Goal: Information Seeking & Learning: Learn about a topic

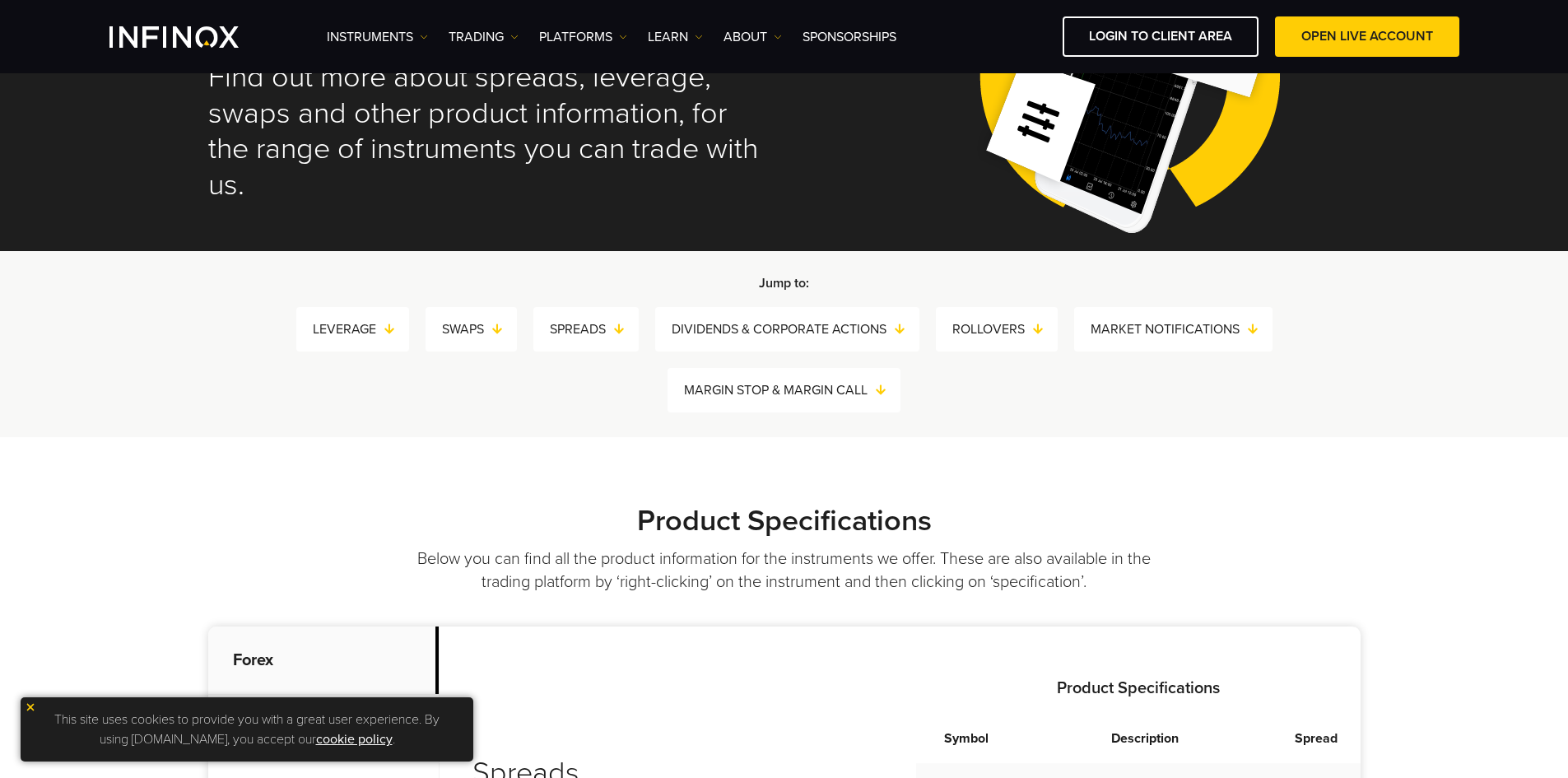
scroll to position [165, 0]
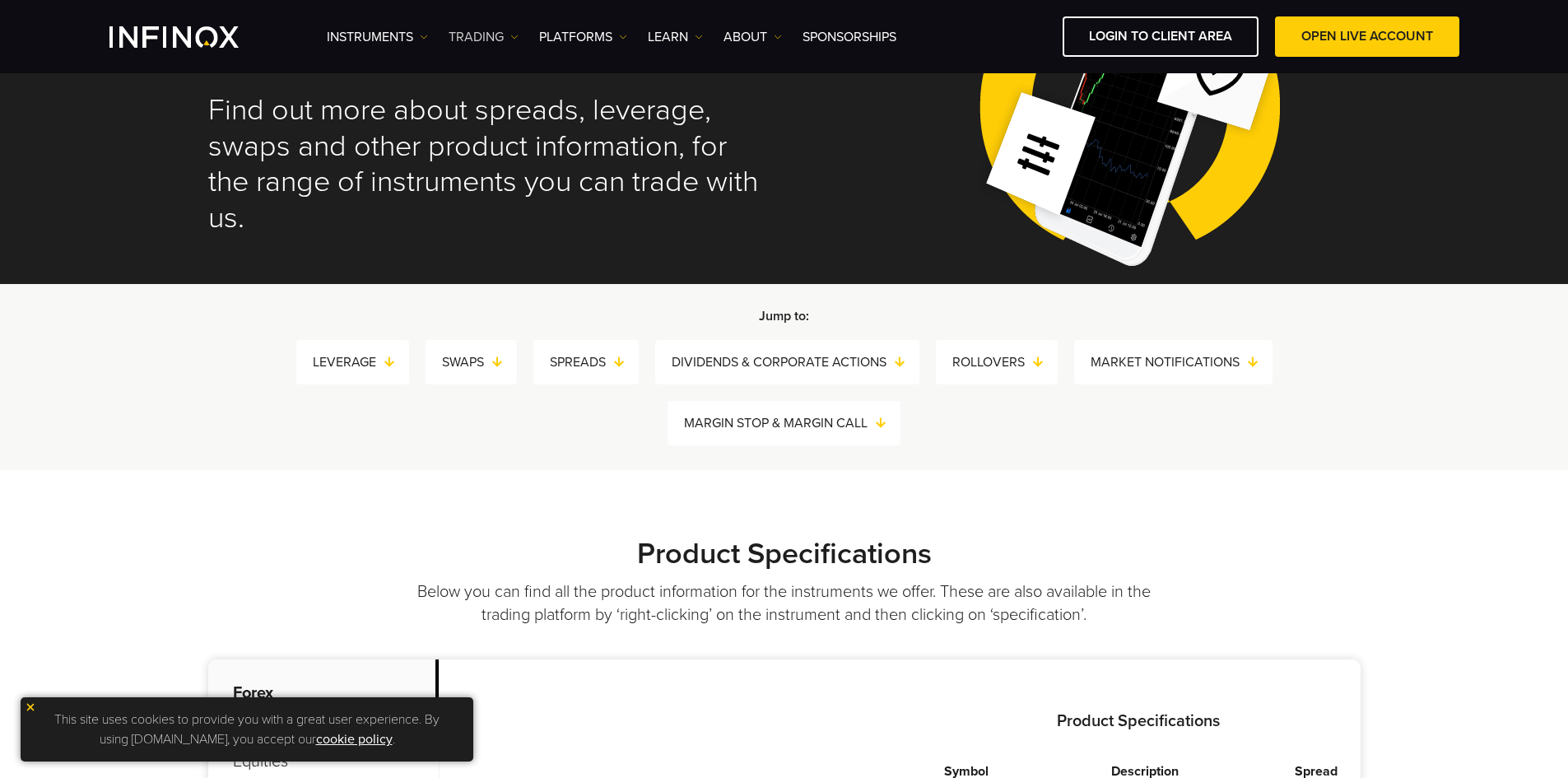
click at [496, 39] on link "TRADING" at bounding box center [483, 37] width 70 height 20
click at [564, 44] on link "PLATFORMS" at bounding box center [583, 37] width 88 height 20
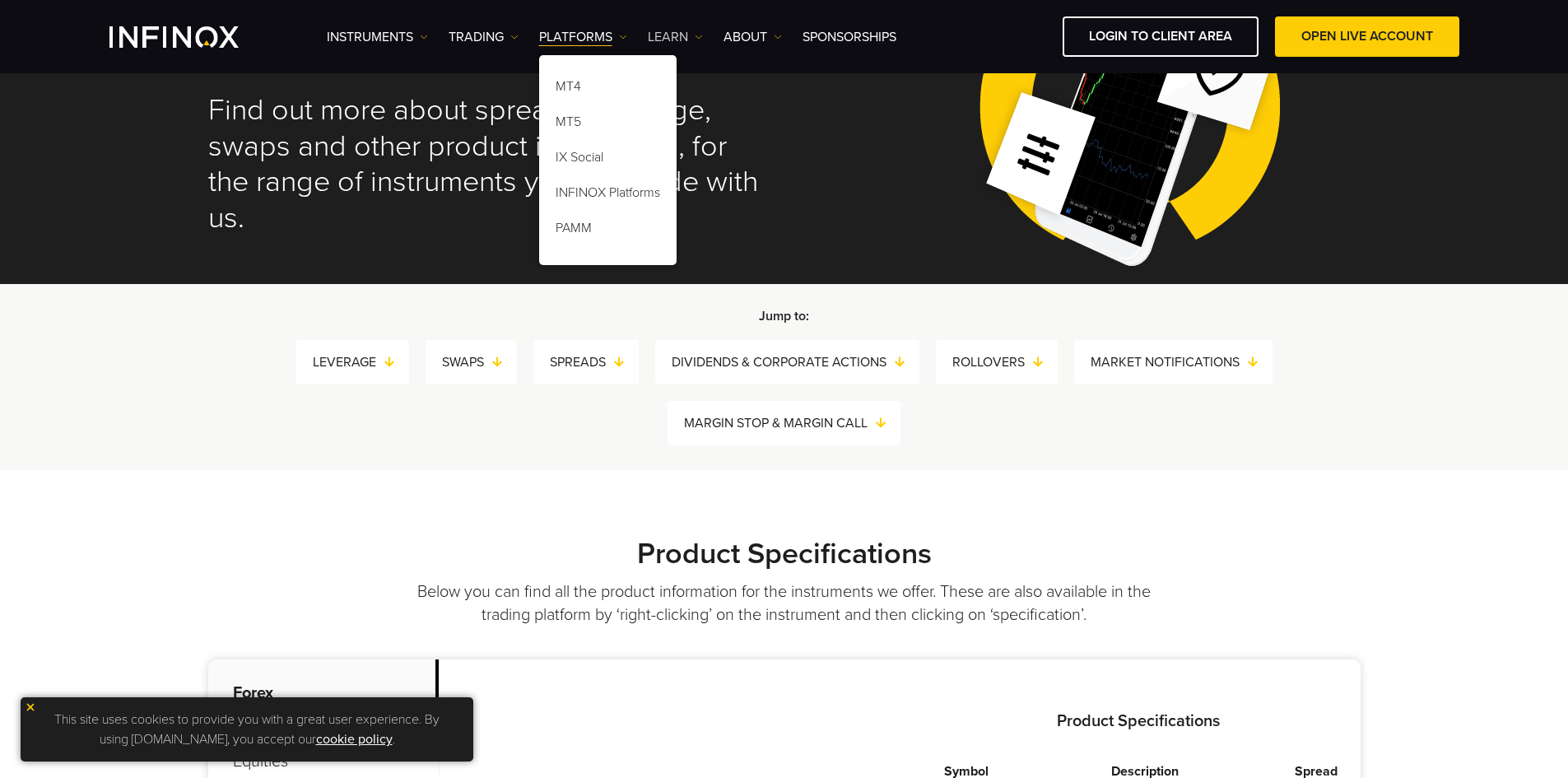
click at [689, 37] on link "Learn" at bounding box center [675, 37] width 55 height 20
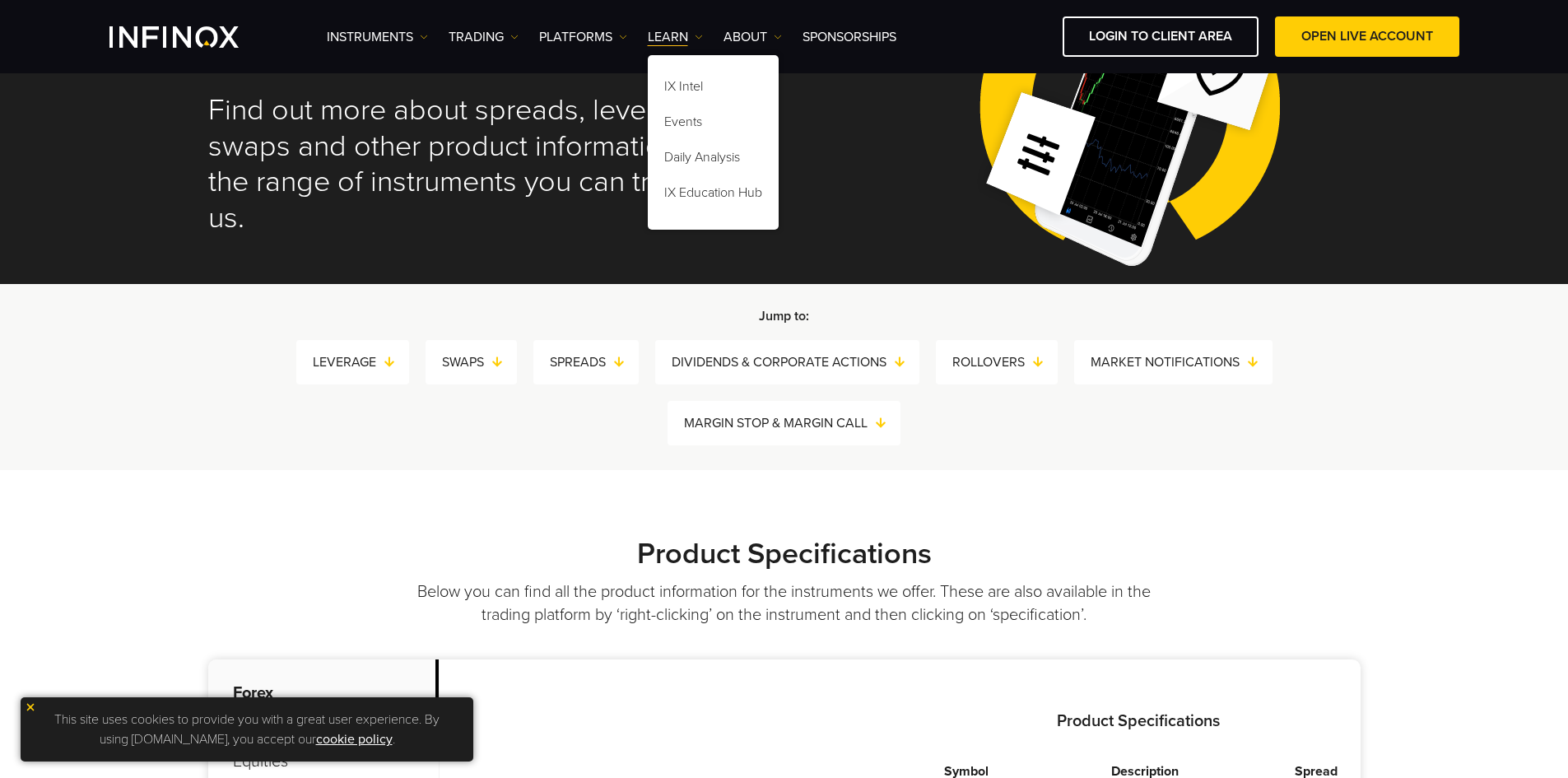
click at [562, 157] on h2 "Find out more about spreads, leverage, swaps and other product information, for…" at bounding box center [485, 165] width 554 height 145
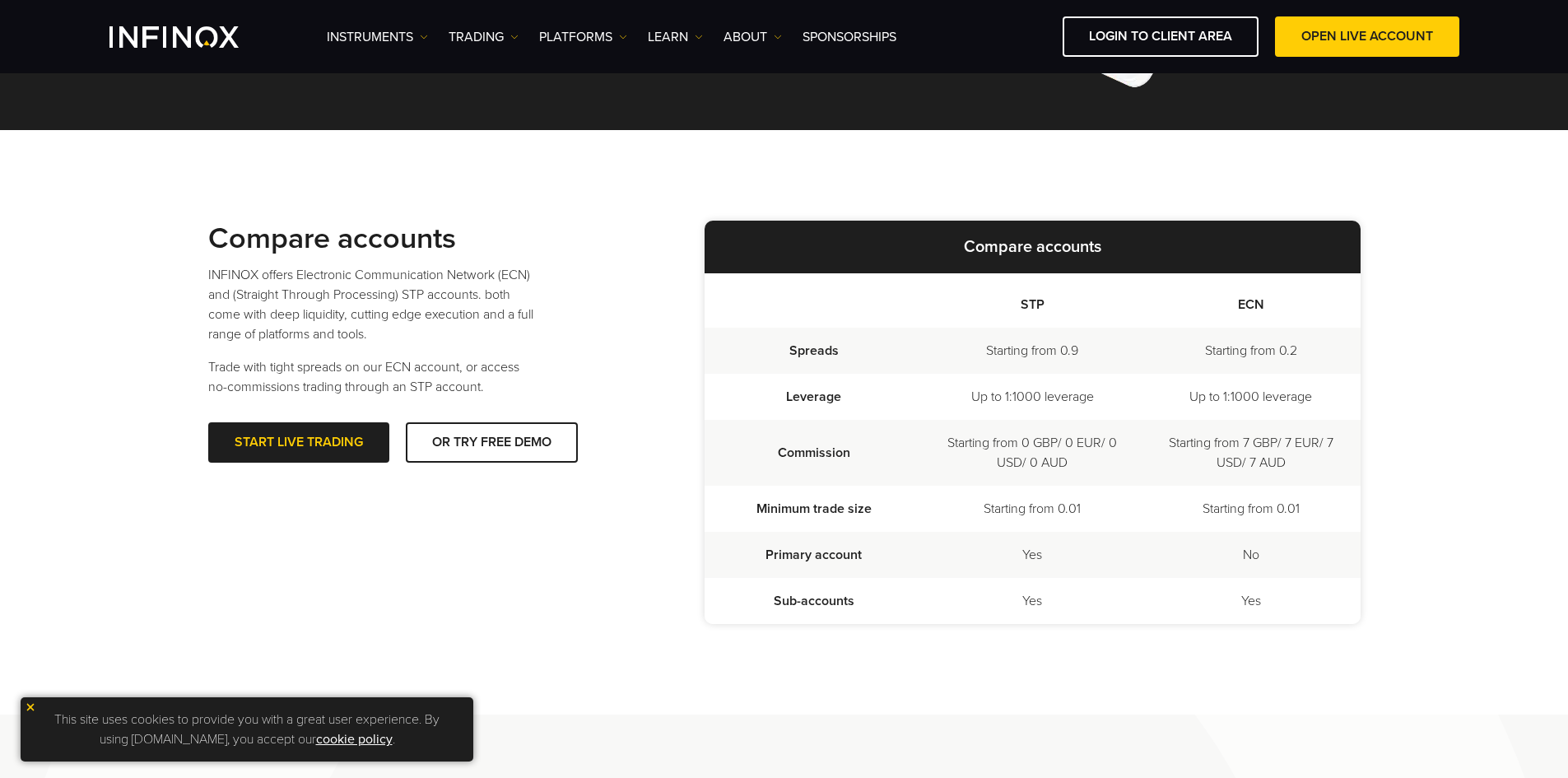
scroll to position [329, 0]
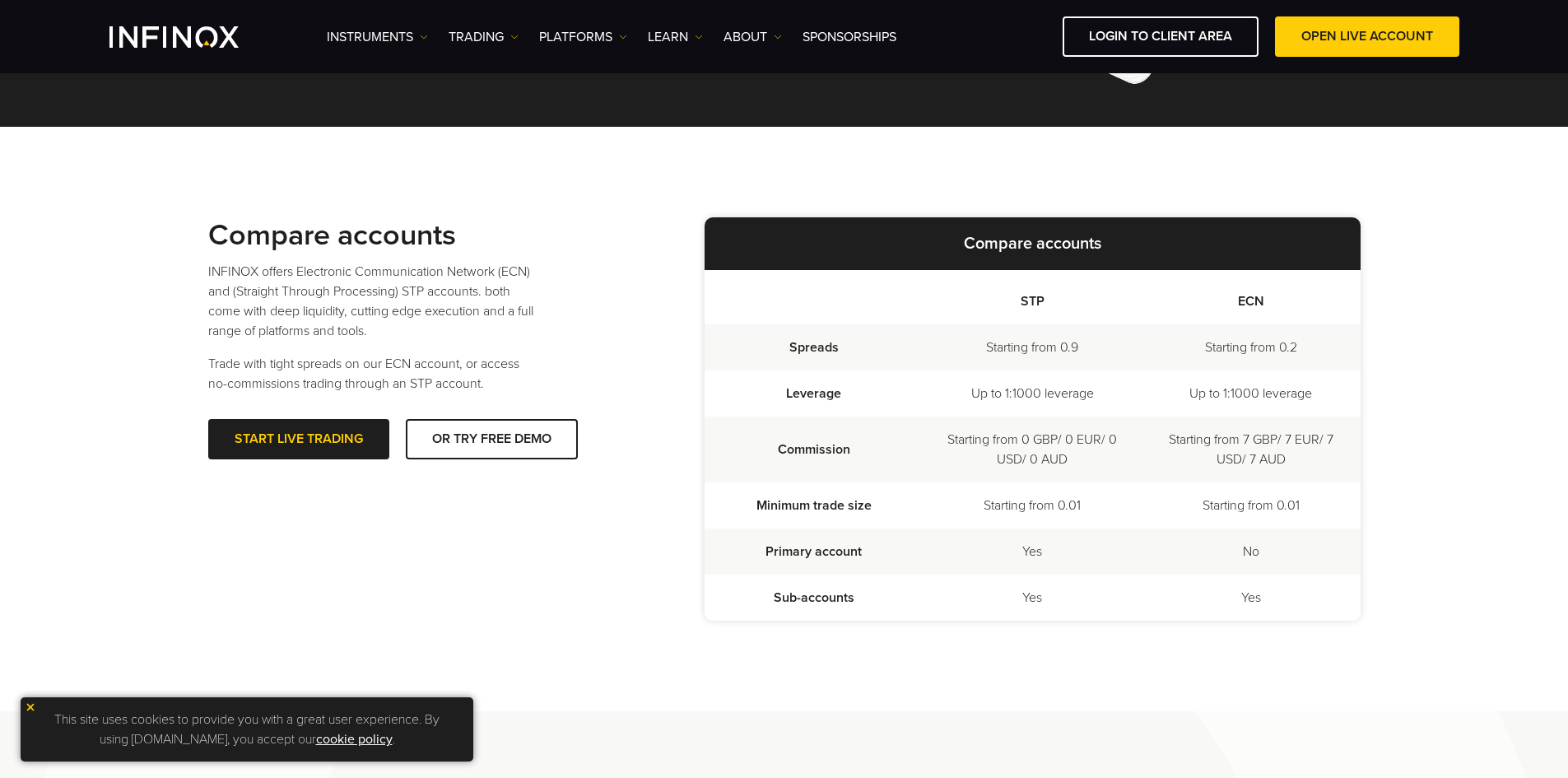
click at [808, 456] on td "Commission" at bounding box center [813, 449] width 219 height 66
click at [809, 447] on td "Commission" at bounding box center [813, 449] width 219 height 66
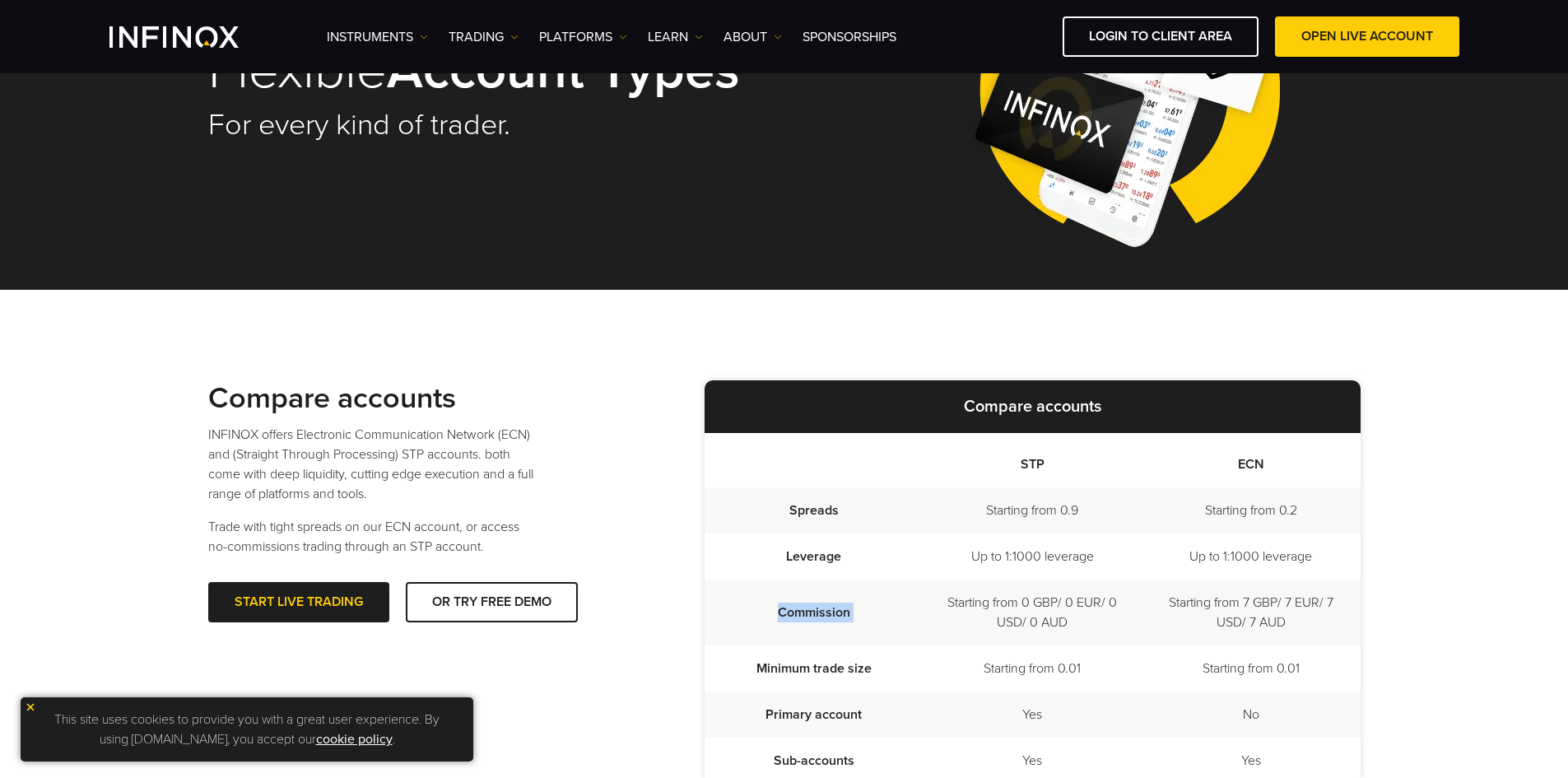
scroll to position [101, 0]
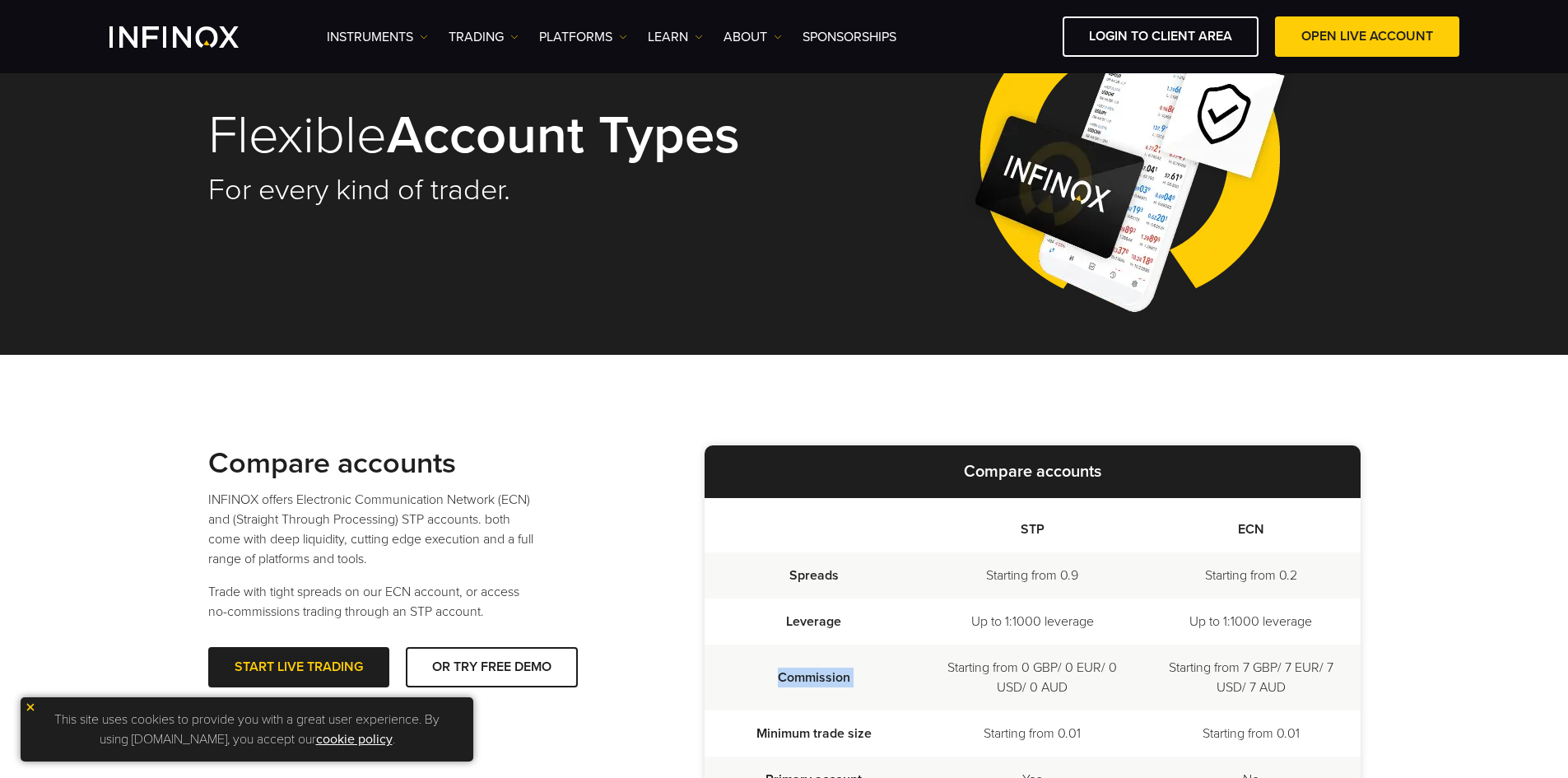
copy tr "Commission"
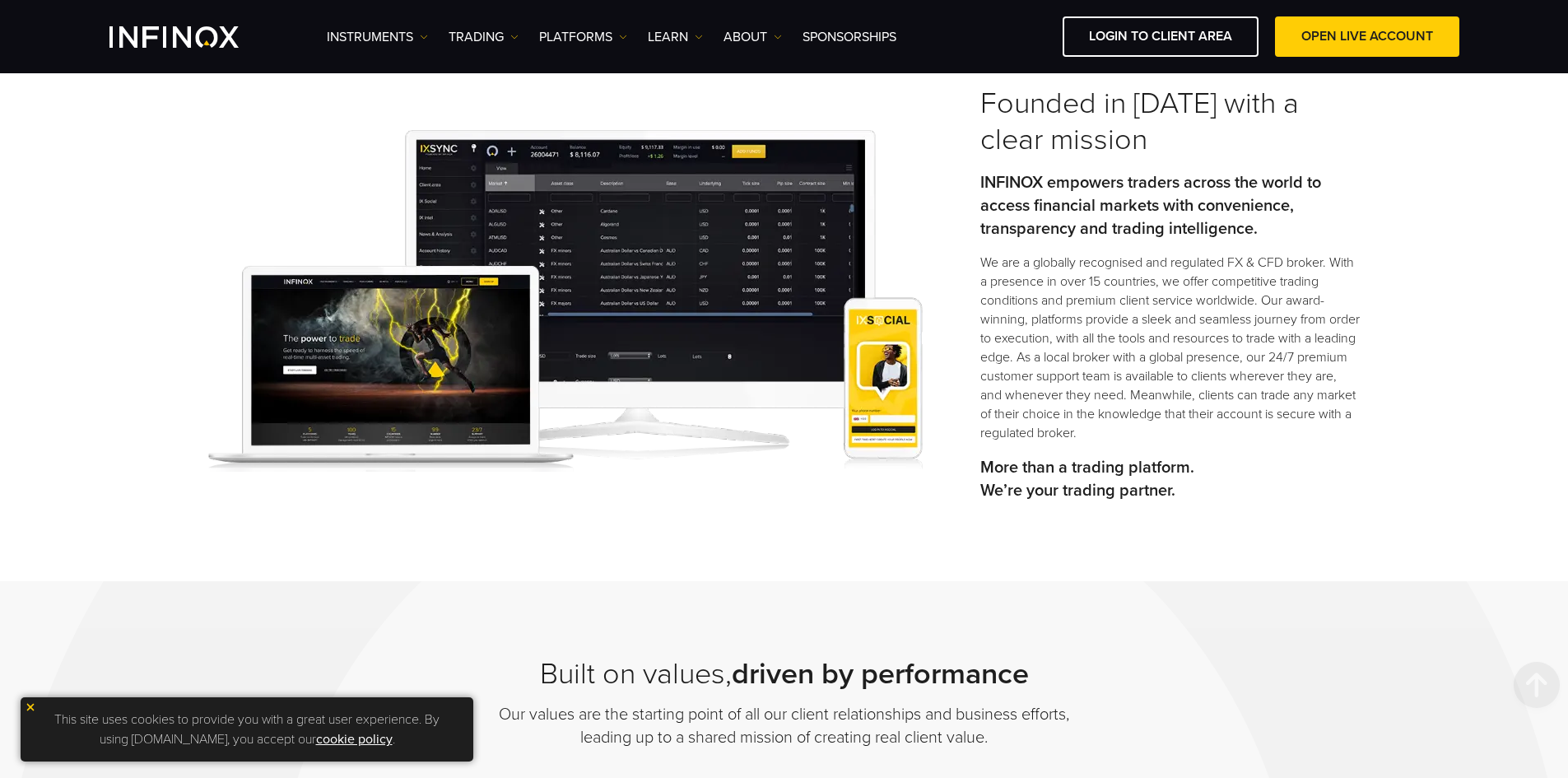
scroll to position [412, 0]
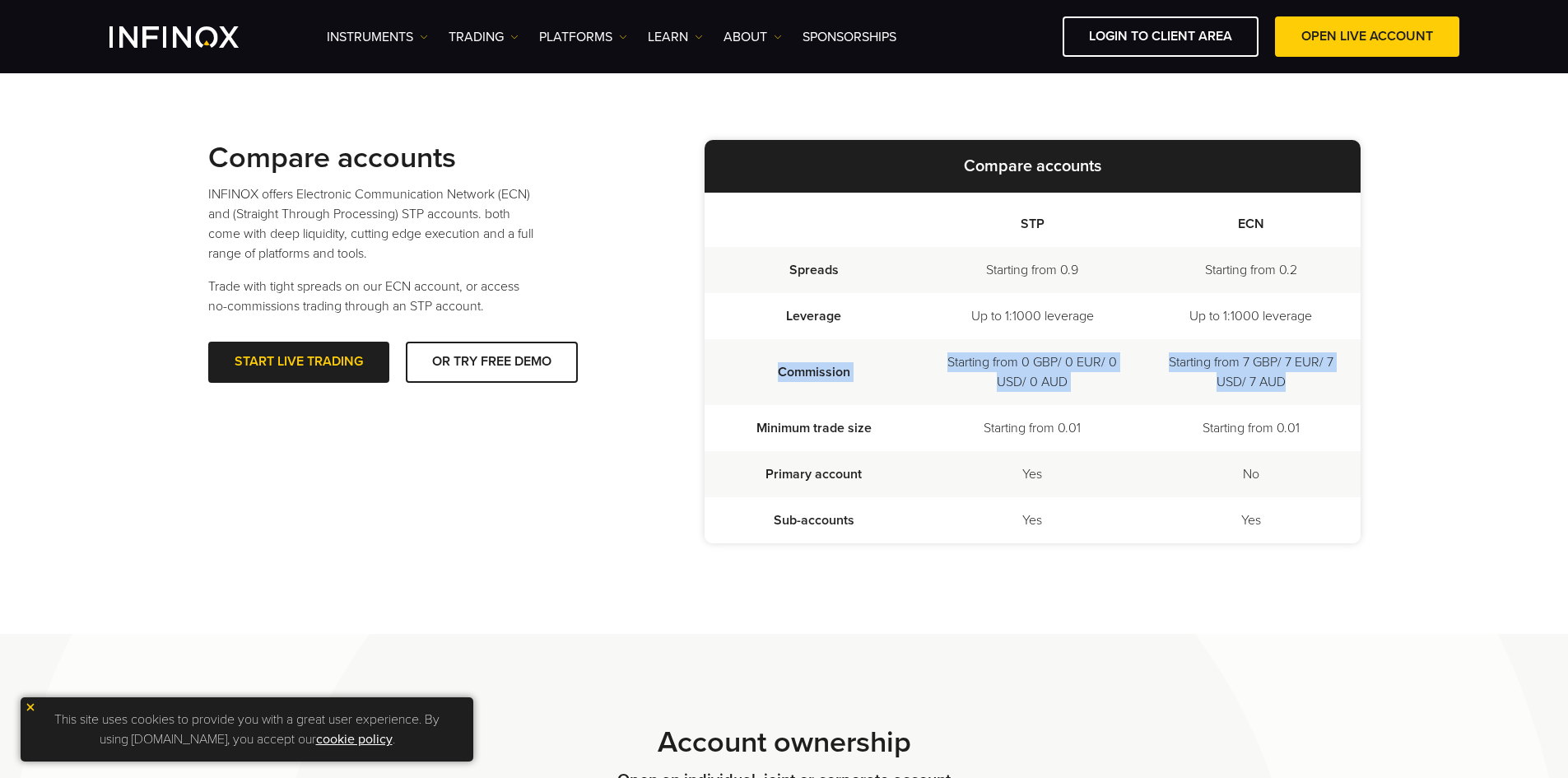
copy tr "Commission Starting from 0 GBP/ 0 EUR/ 0 USD/ 0 AUD Starting from 7 GBP/ 7 EUR/…"
